Goal: Information Seeking & Learning: Check status

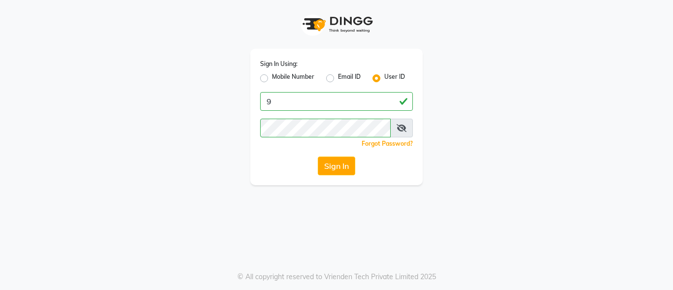
type input "9"
click at [266, 83] on div "Mobile Number" at bounding box center [287, 78] width 54 height 12
click at [272, 81] on label "Mobile Number" at bounding box center [293, 78] width 42 height 12
click at [272, 79] on input "Mobile Number" at bounding box center [275, 75] width 6 height 6
radio input "true"
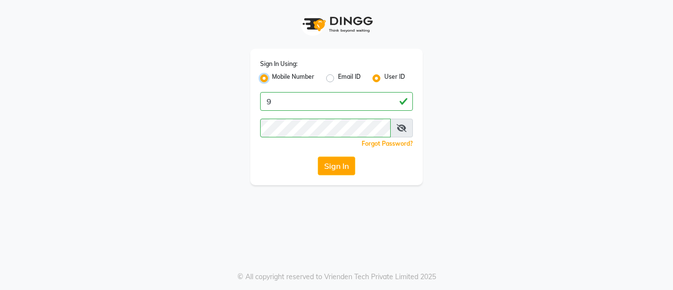
radio input "false"
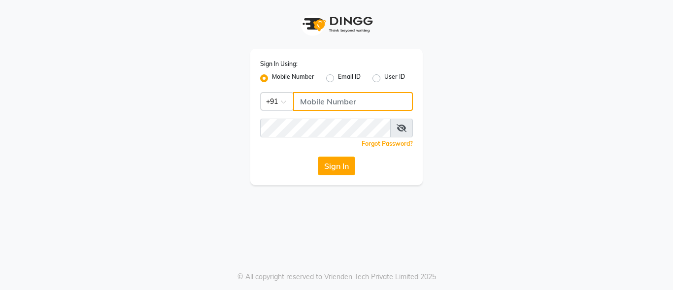
click at [327, 100] on input "Username" at bounding box center [353, 101] width 120 height 19
type input "9010101900"
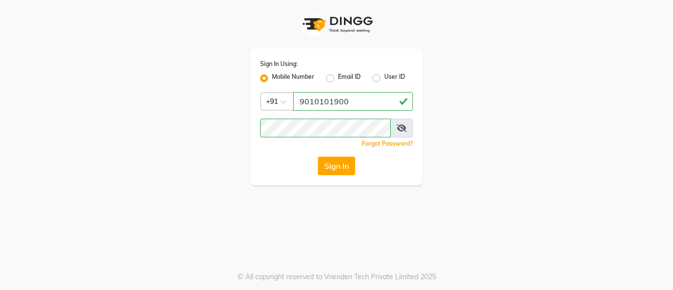
click at [401, 126] on icon at bounding box center [402, 128] width 10 height 8
click at [335, 164] on button "Sign In" at bounding box center [336, 166] width 37 height 19
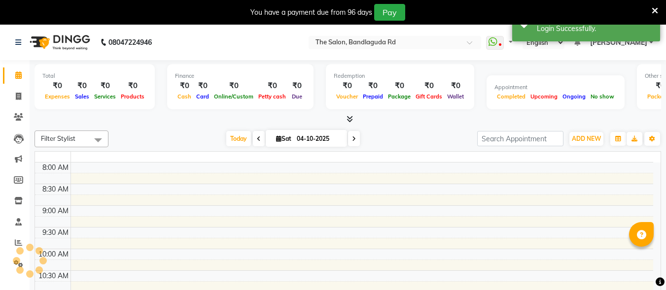
select select "en"
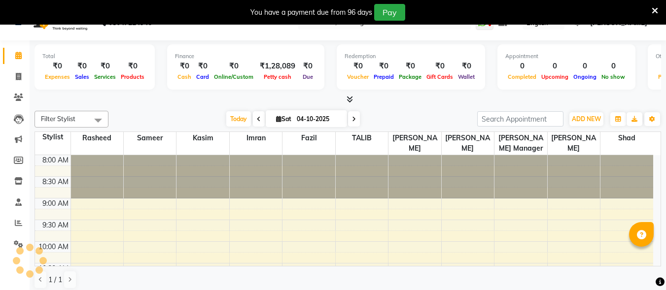
scroll to position [25, 0]
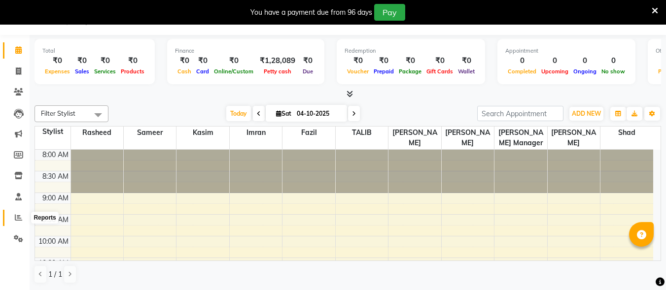
click at [13, 218] on span at bounding box center [18, 217] width 17 height 11
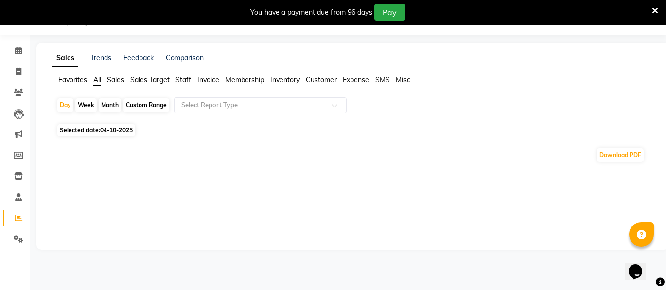
click at [109, 105] on div "Month" at bounding box center [110, 106] width 23 height 14
select select "10"
select select "2025"
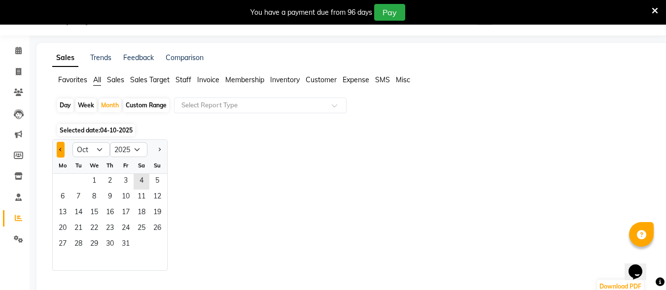
click at [58, 151] on button "Previous month" at bounding box center [61, 150] width 8 height 16
select select "9"
click at [61, 184] on span "1" at bounding box center [63, 182] width 16 height 16
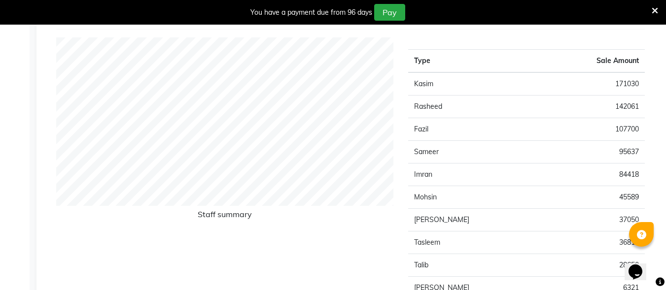
scroll to position [360, 0]
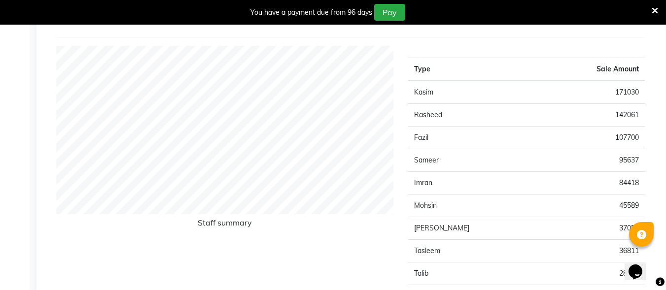
click at [655, 10] on icon at bounding box center [655, 10] width 6 height 9
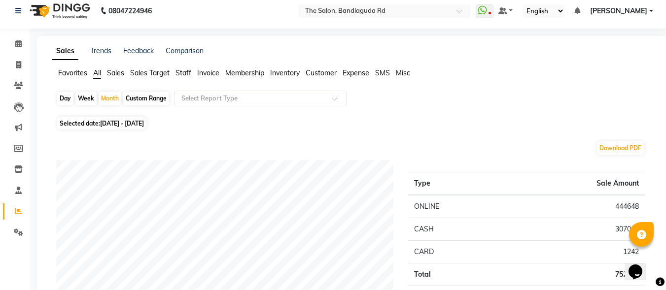
scroll to position [0, 0]
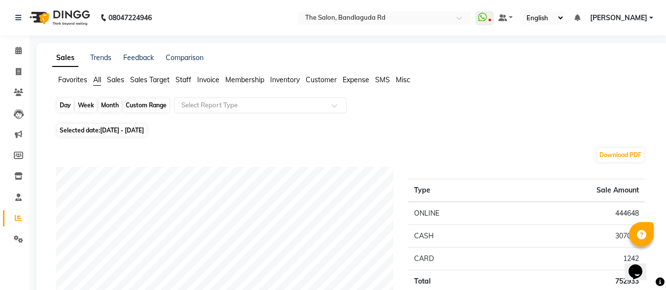
click at [115, 102] on div "Month" at bounding box center [110, 106] width 23 height 14
select select "9"
select select "2025"
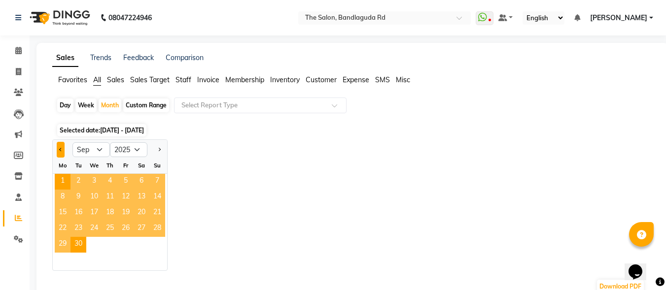
click at [59, 153] on button "Previous month" at bounding box center [61, 150] width 8 height 16
select select "8"
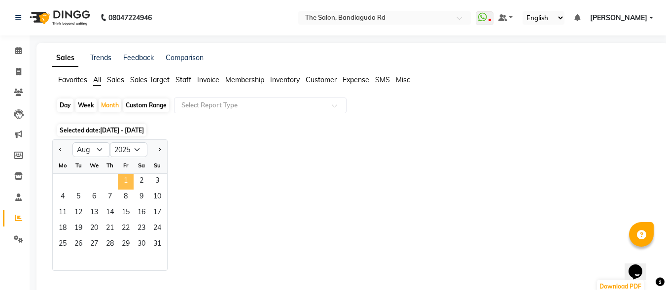
click at [127, 182] on span "1" at bounding box center [126, 182] width 16 height 16
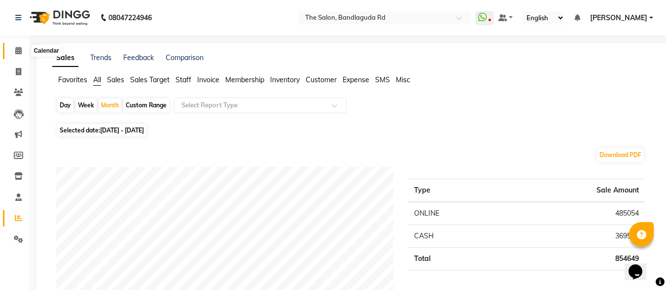
click at [16, 56] on span at bounding box center [18, 50] width 17 height 11
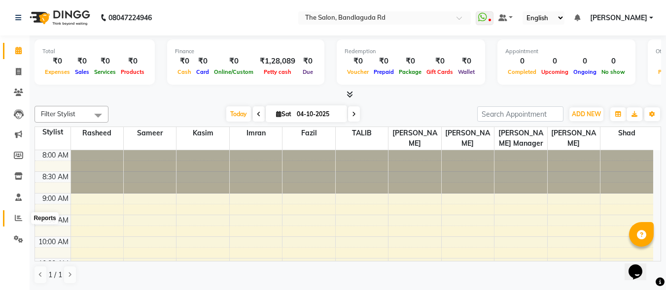
click at [19, 217] on icon at bounding box center [18, 217] width 7 height 7
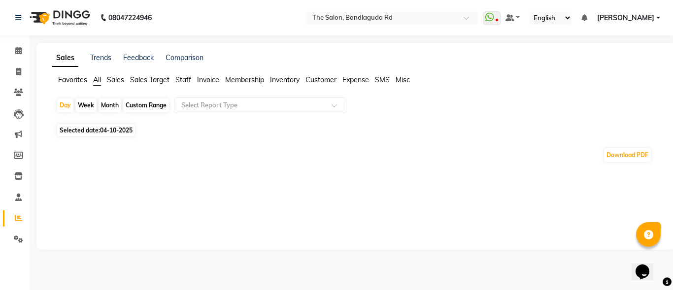
click at [104, 104] on div "Month" at bounding box center [110, 106] width 23 height 14
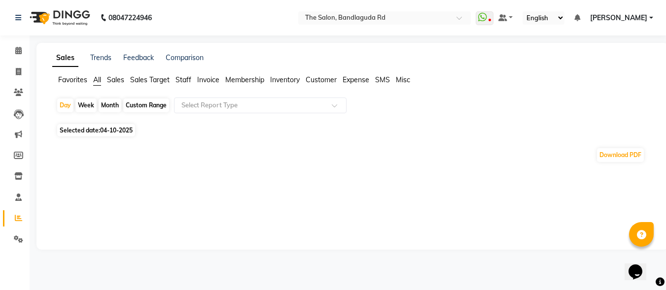
select select "10"
select select "2025"
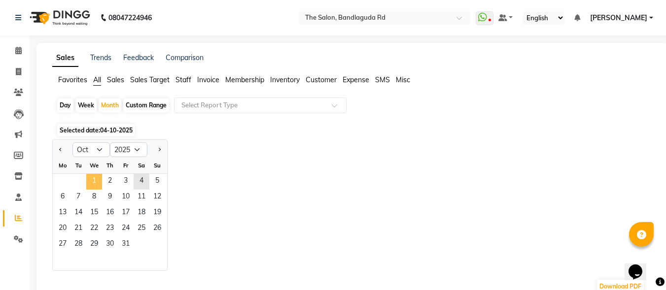
click at [97, 179] on span "1" at bounding box center [94, 182] width 16 height 16
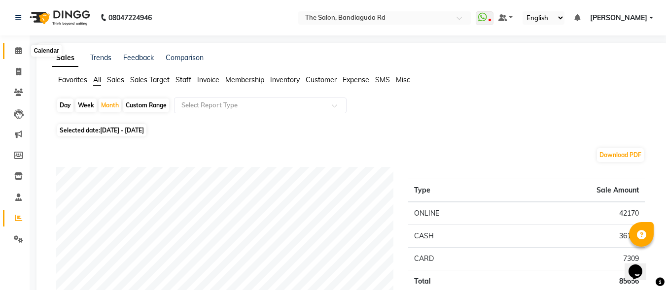
click at [17, 51] on icon at bounding box center [18, 50] width 6 height 7
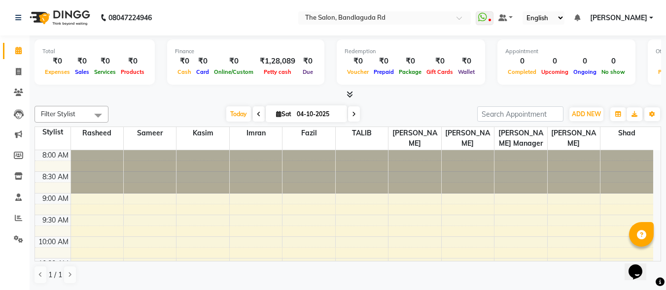
click at [652, 15] on link "[PERSON_NAME]" at bounding box center [621, 18] width 63 height 10
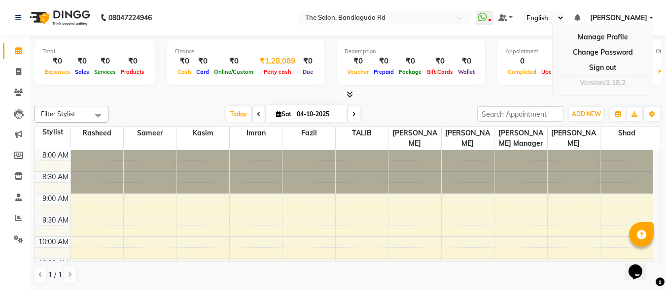
click at [269, 66] on div "₹1,28,089" at bounding box center [277, 61] width 43 height 11
select select "3232"
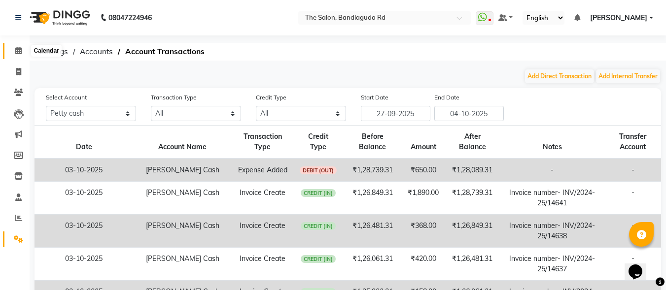
click at [21, 50] on icon at bounding box center [18, 50] width 6 height 7
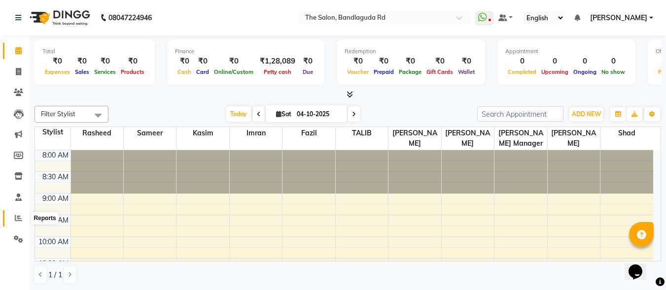
click at [20, 217] on icon at bounding box center [18, 217] width 7 height 7
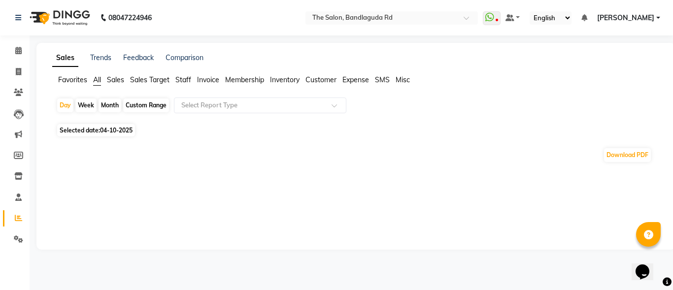
click at [109, 107] on div "Month" at bounding box center [110, 106] width 23 height 14
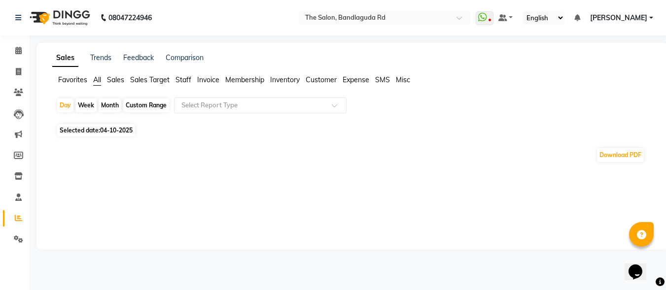
select select "10"
select select "2025"
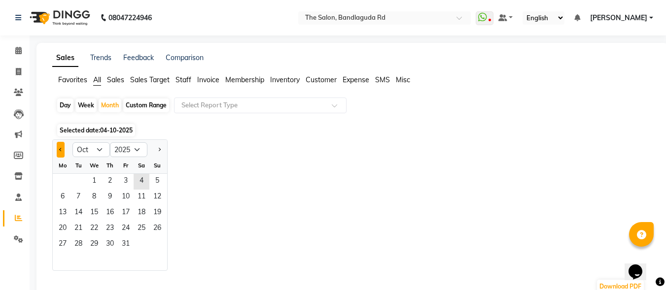
click at [63, 154] on button "Previous month" at bounding box center [61, 150] width 8 height 16
select select "9"
click at [65, 182] on span "1" at bounding box center [63, 182] width 16 height 16
